Goal: Task Accomplishment & Management: Manage account settings

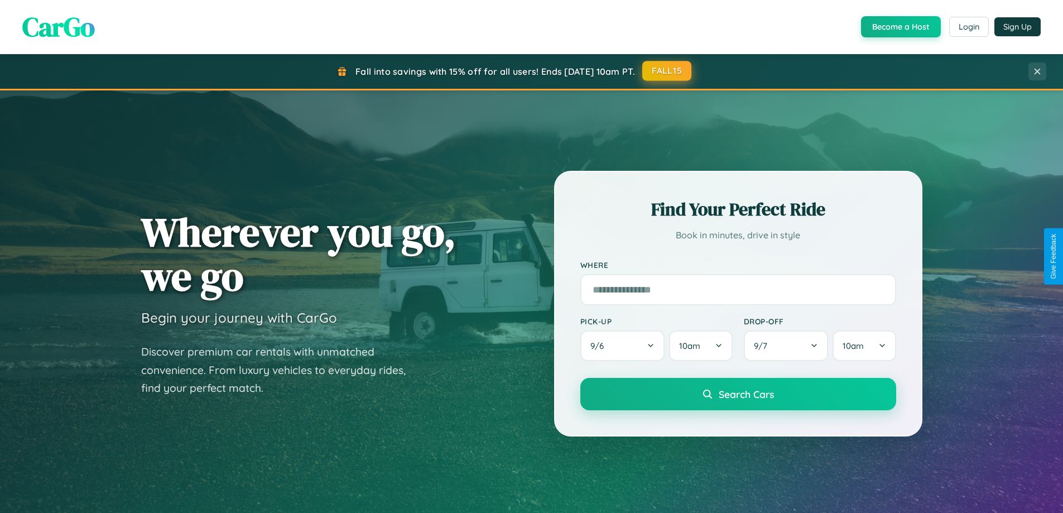
click at [667, 71] on button "FALL15" at bounding box center [666, 71] width 49 height 20
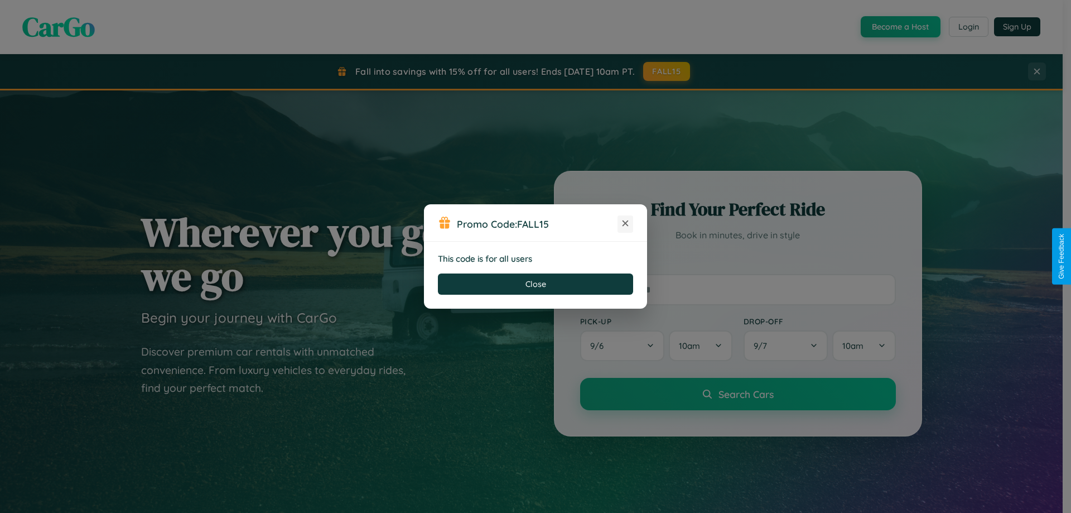
click at [625, 224] on icon at bounding box center [625, 223] width 11 height 11
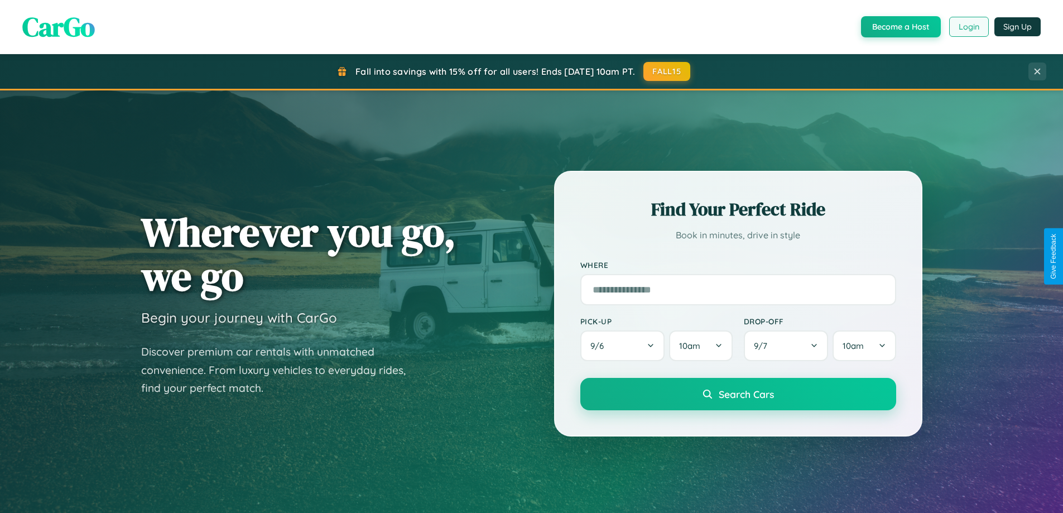
click at [968, 27] on button "Login" at bounding box center [969, 27] width 40 height 20
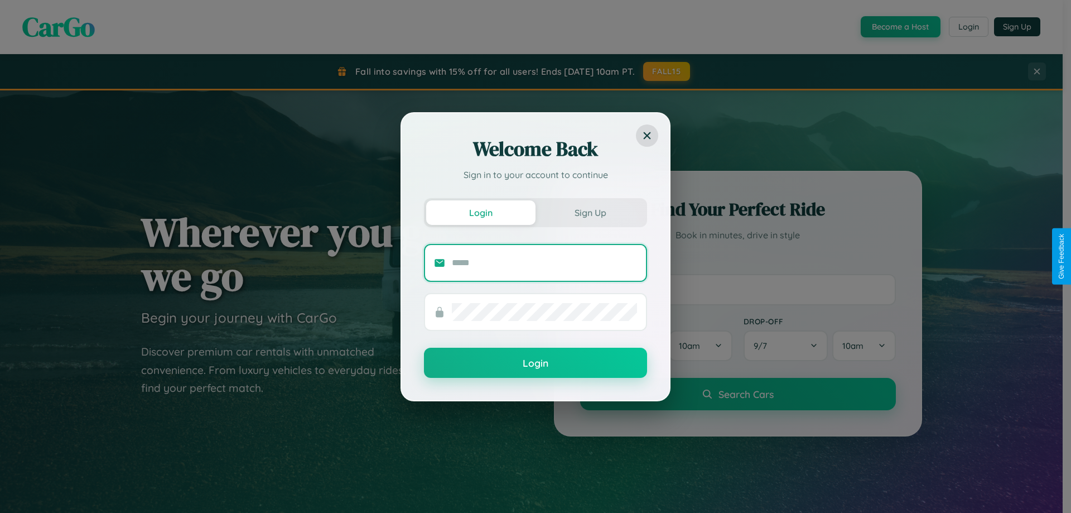
click at [545, 262] on input "text" at bounding box center [544, 263] width 185 height 18
type input "**********"
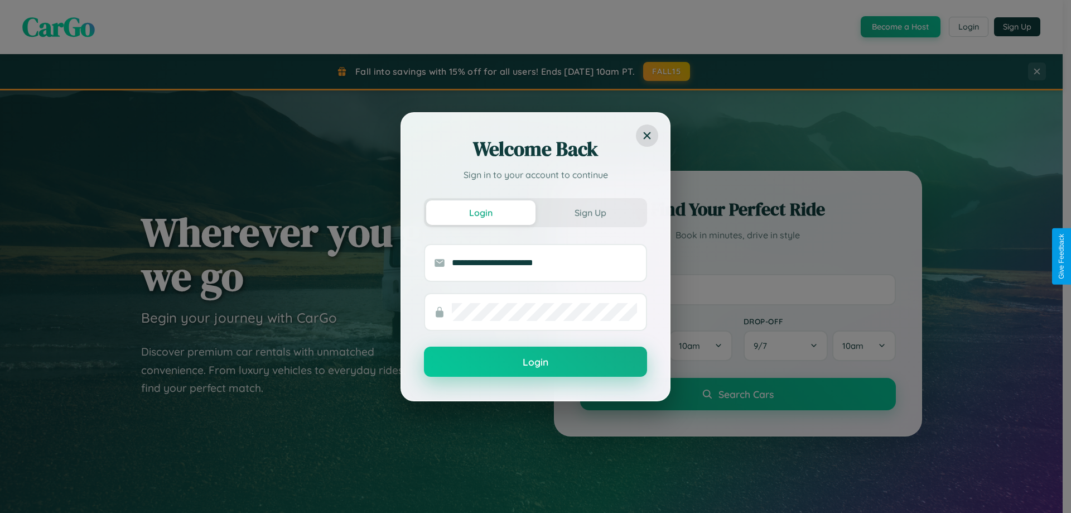
click at [536, 362] on button "Login" at bounding box center [535, 361] width 223 height 30
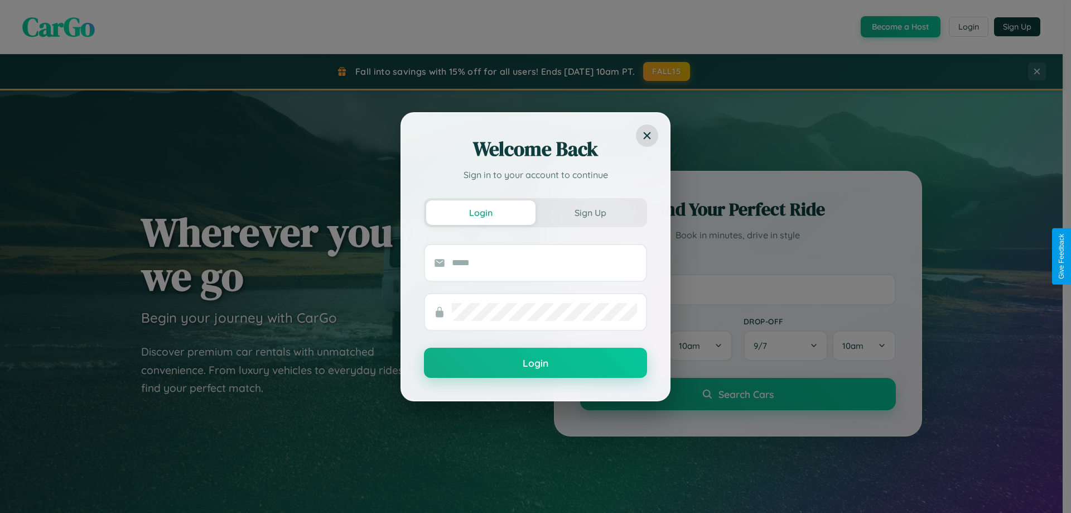
scroll to position [481, 0]
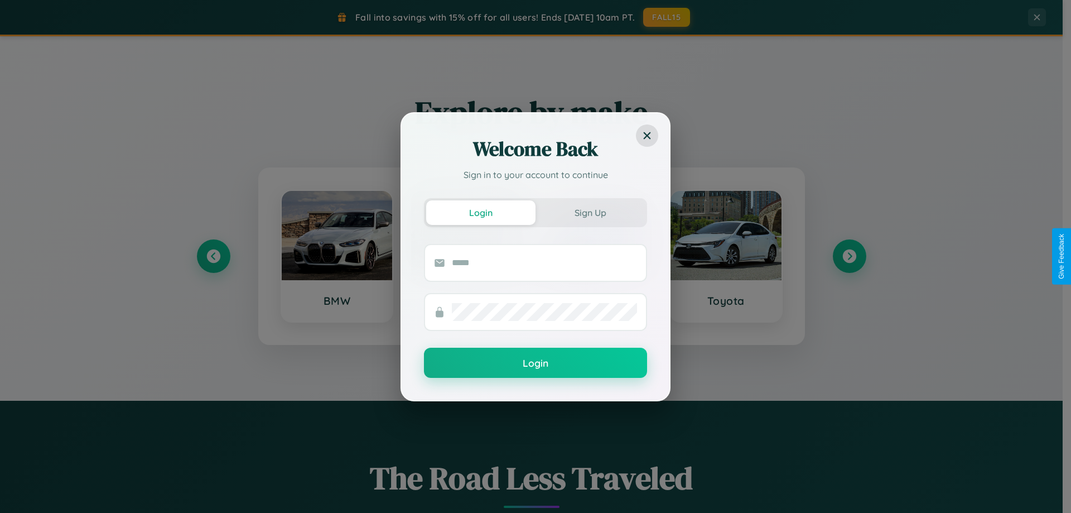
click at [213, 256] on div "Welcome Back Sign in to your account to continue Login Sign Up Login" at bounding box center [535, 256] width 1071 height 513
click at [849, 256] on div "Welcome Back Sign in to your account to continue Login Sign Up Login" at bounding box center [535, 256] width 1071 height 513
